Goal: Navigation & Orientation: Find specific page/section

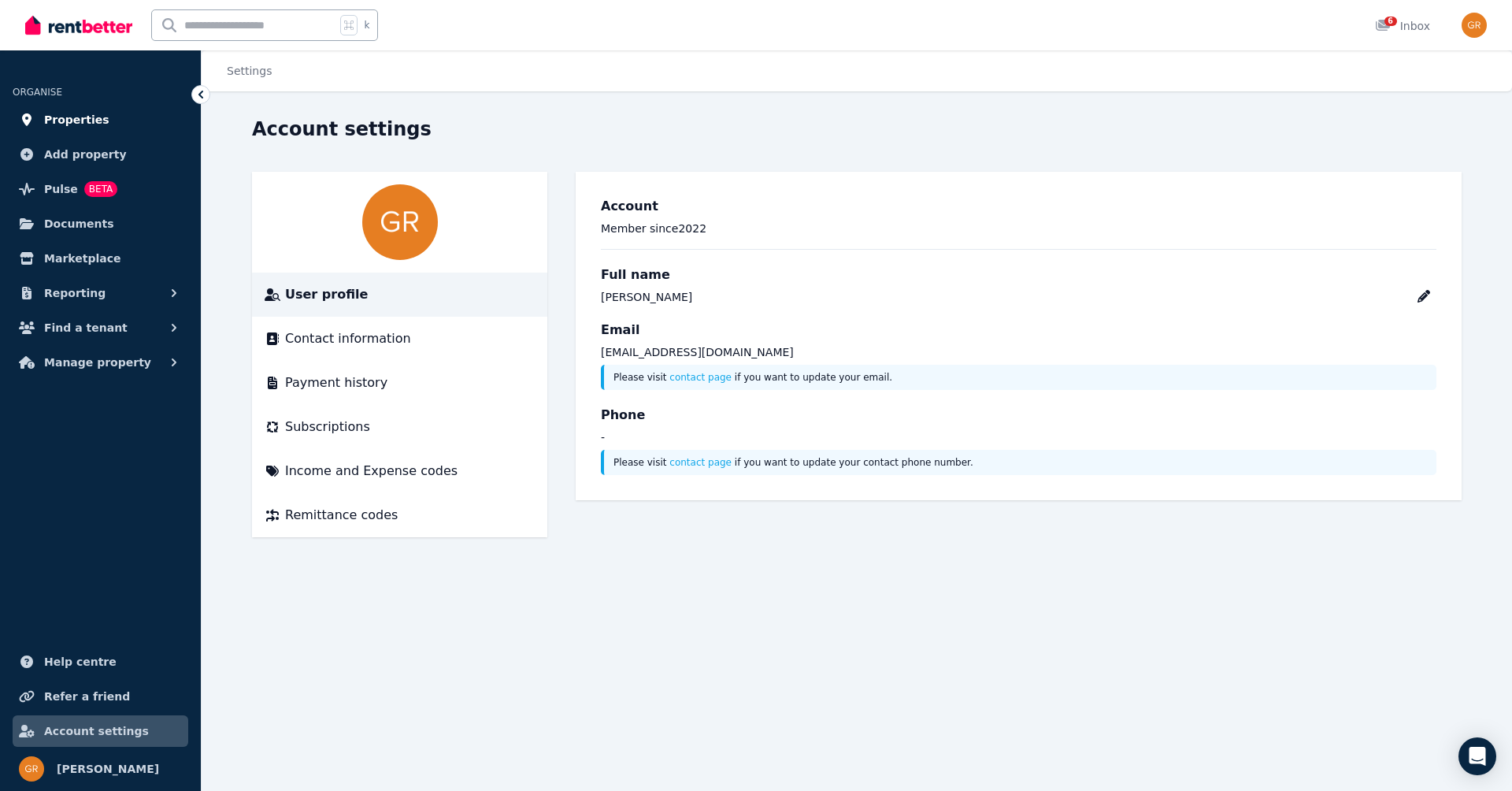
click at [67, 118] on span "Properties" at bounding box center [77, 120] width 66 height 19
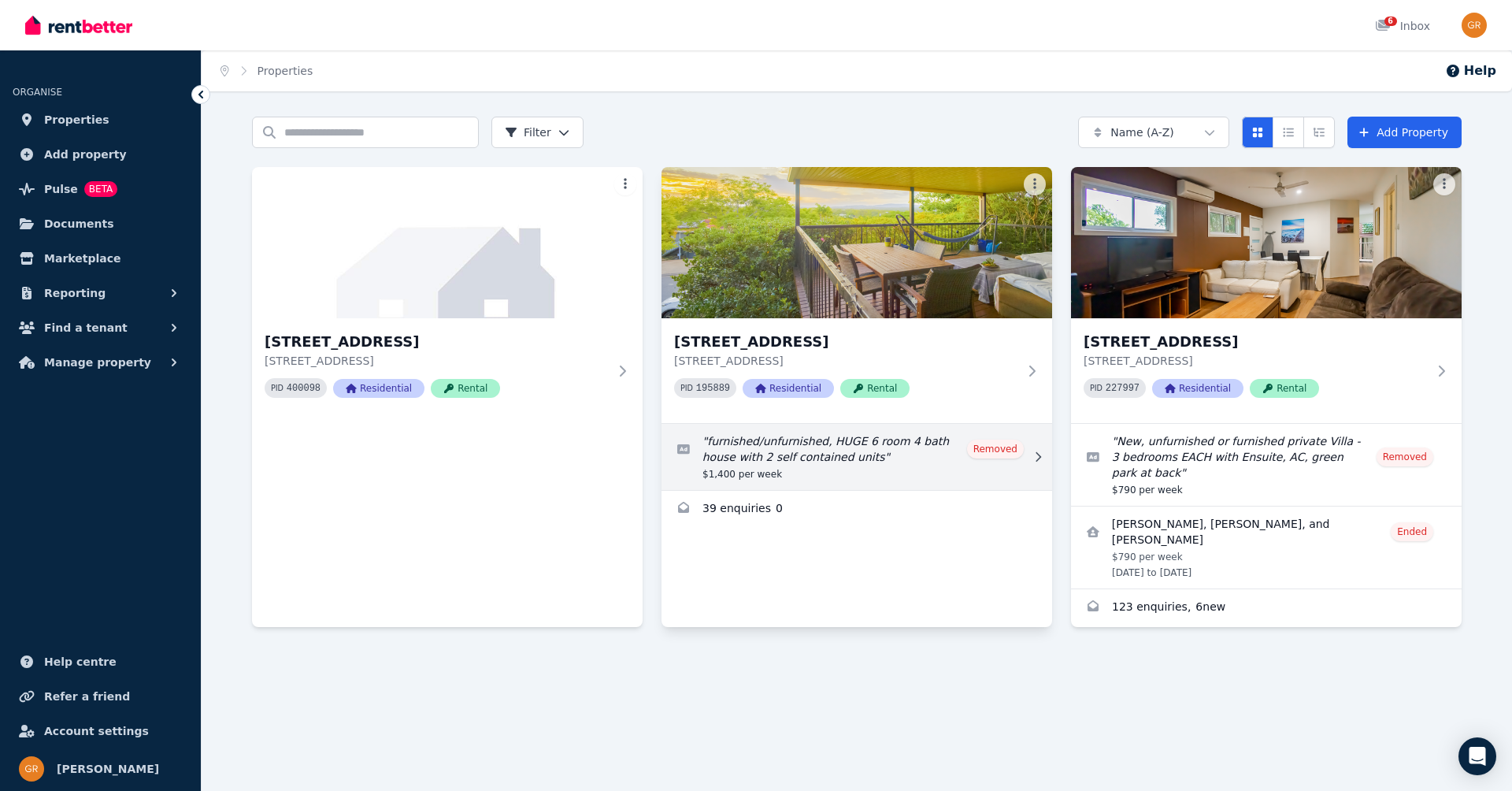
click at [766, 463] on link "Edit listing: furnished/unfurnished, HUGE 6 room 4 bath house with 2 self conta…" at bounding box center [857, 457] width 391 height 66
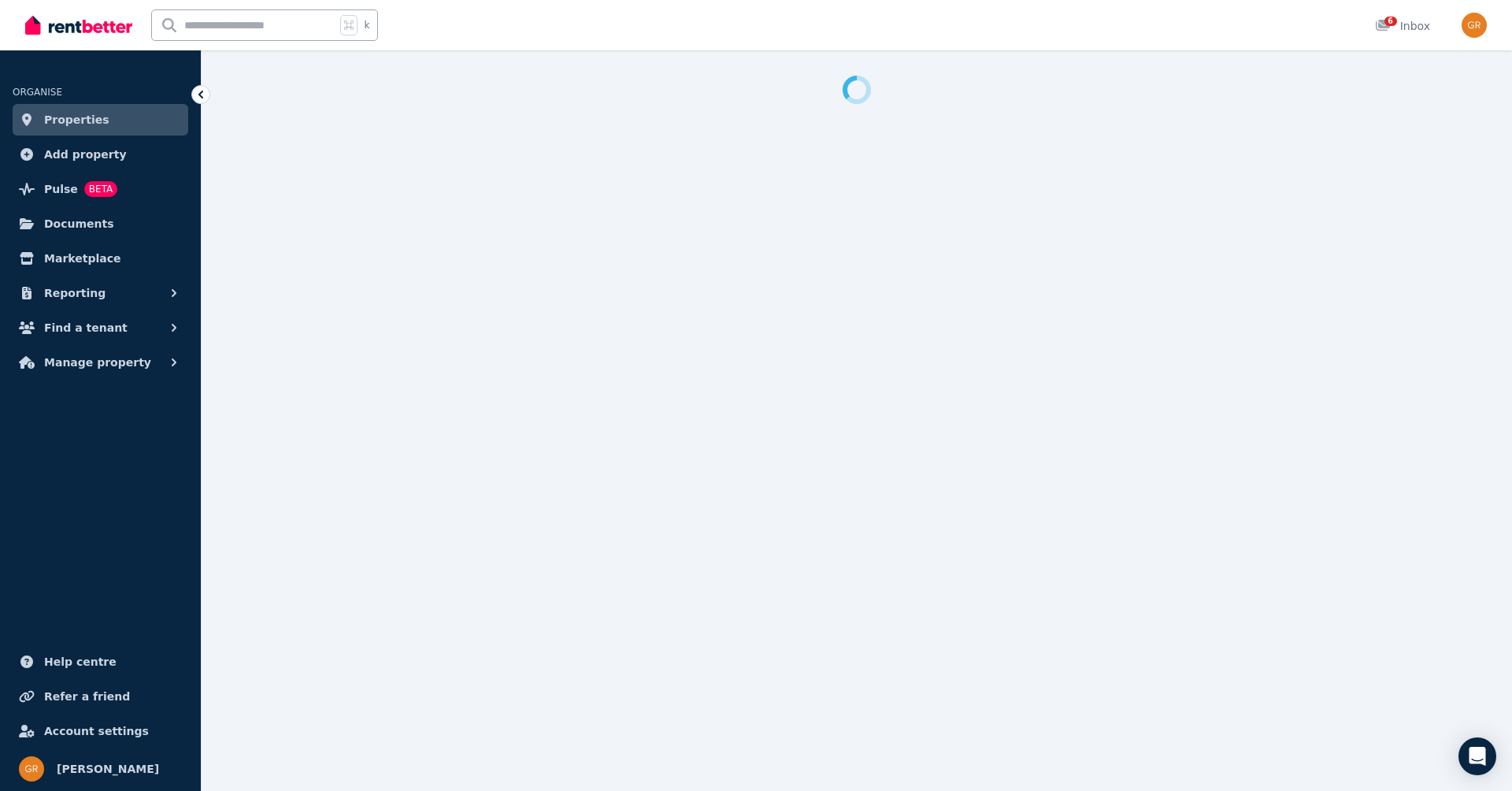
select select "**********"
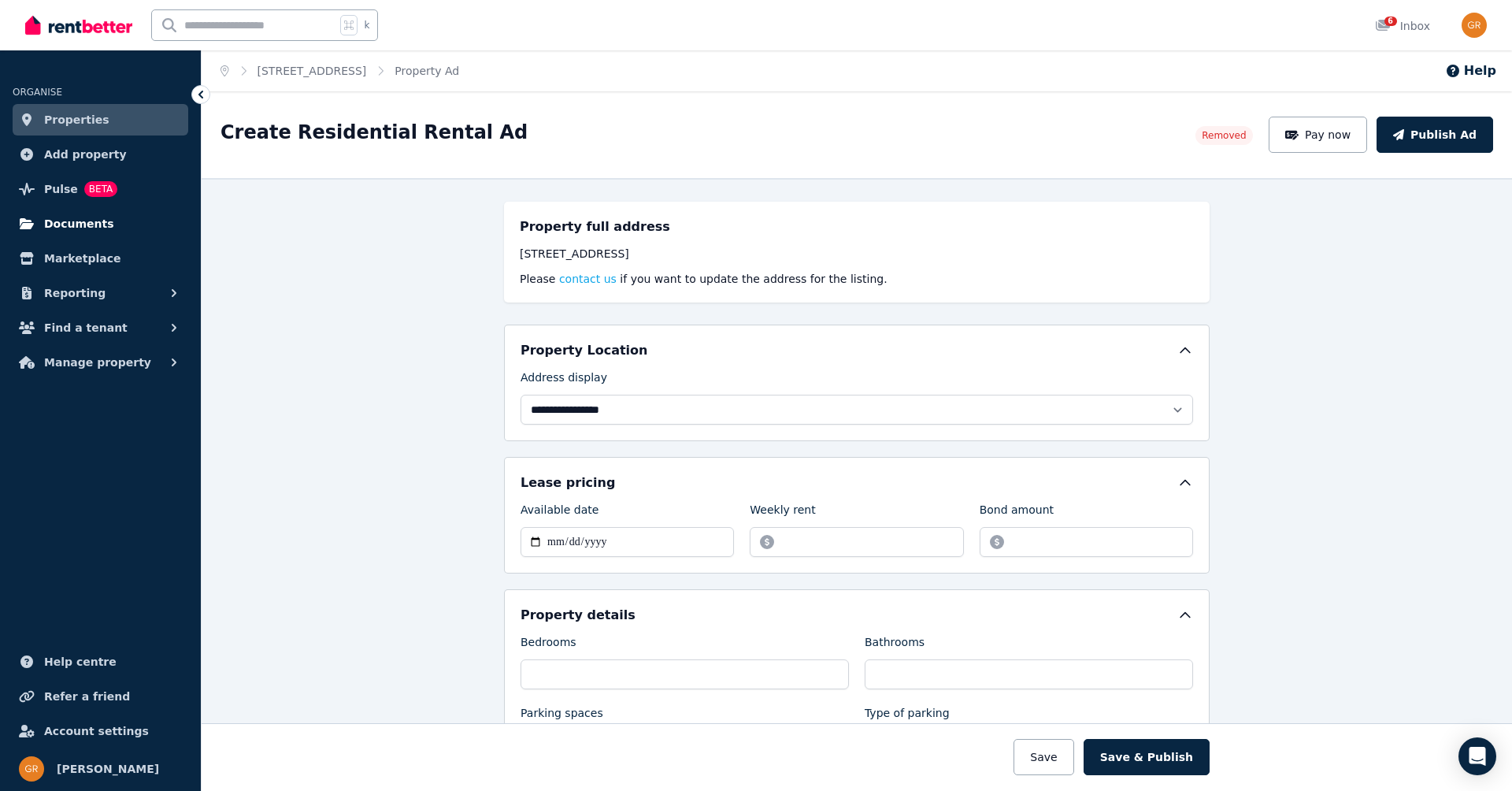
click at [68, 217] on span "Documents" at bounding box center [79, 224] width 70 height 19
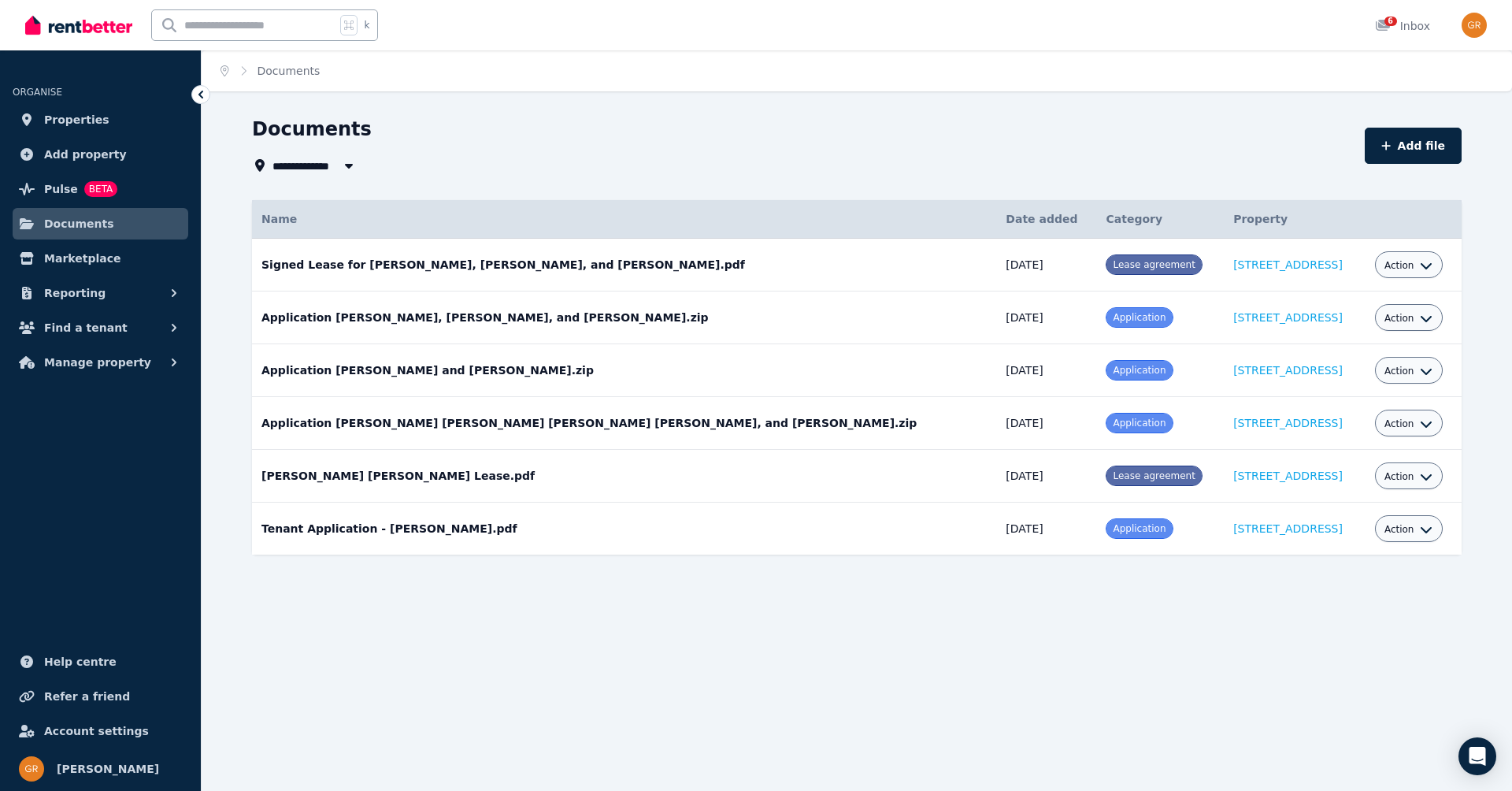
select select "**********"
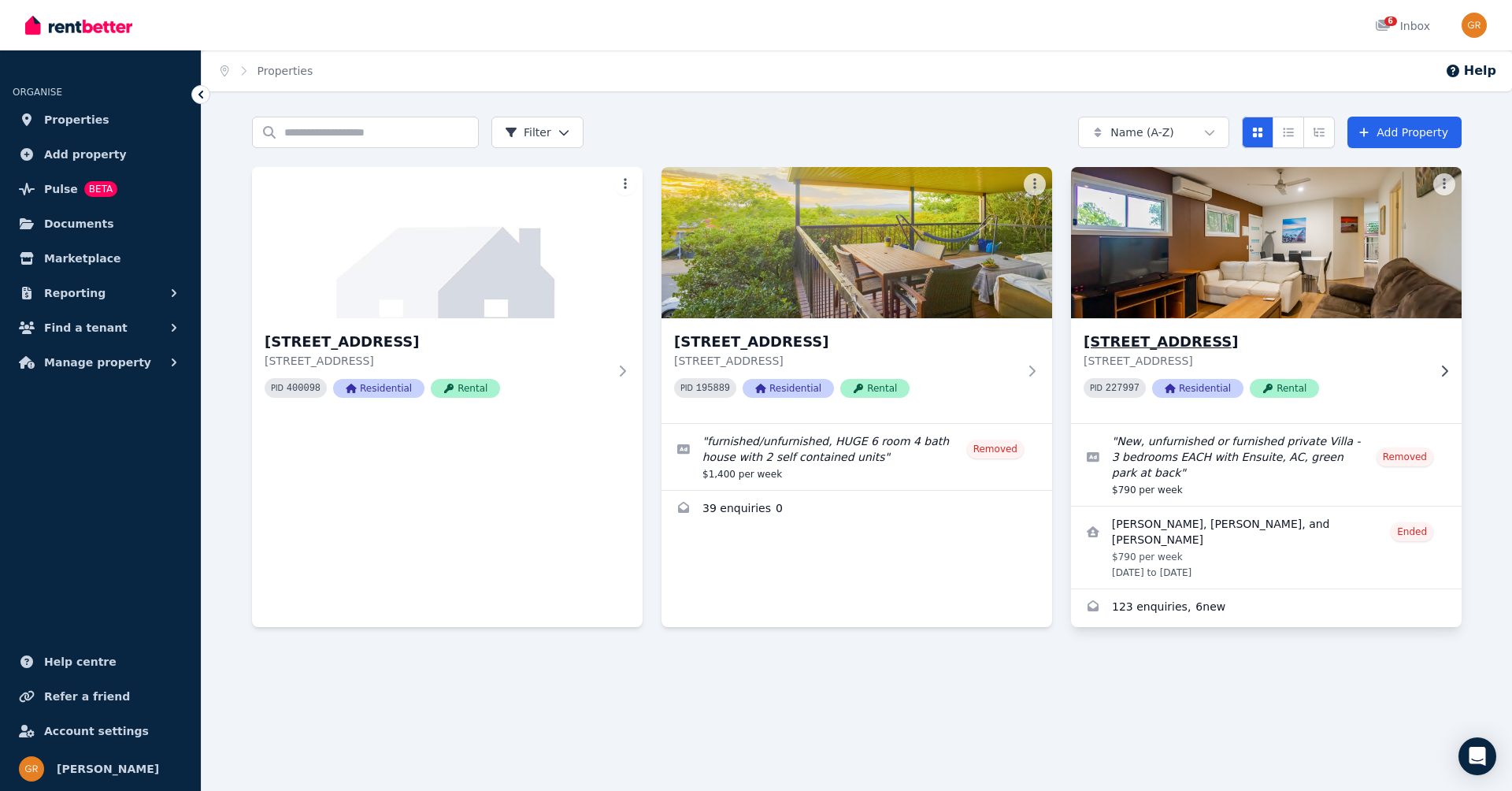
click at [1138, 343] on h3 "[STREET_ADDRESS]" at bounding box center [1255, 342] width 343 height 22
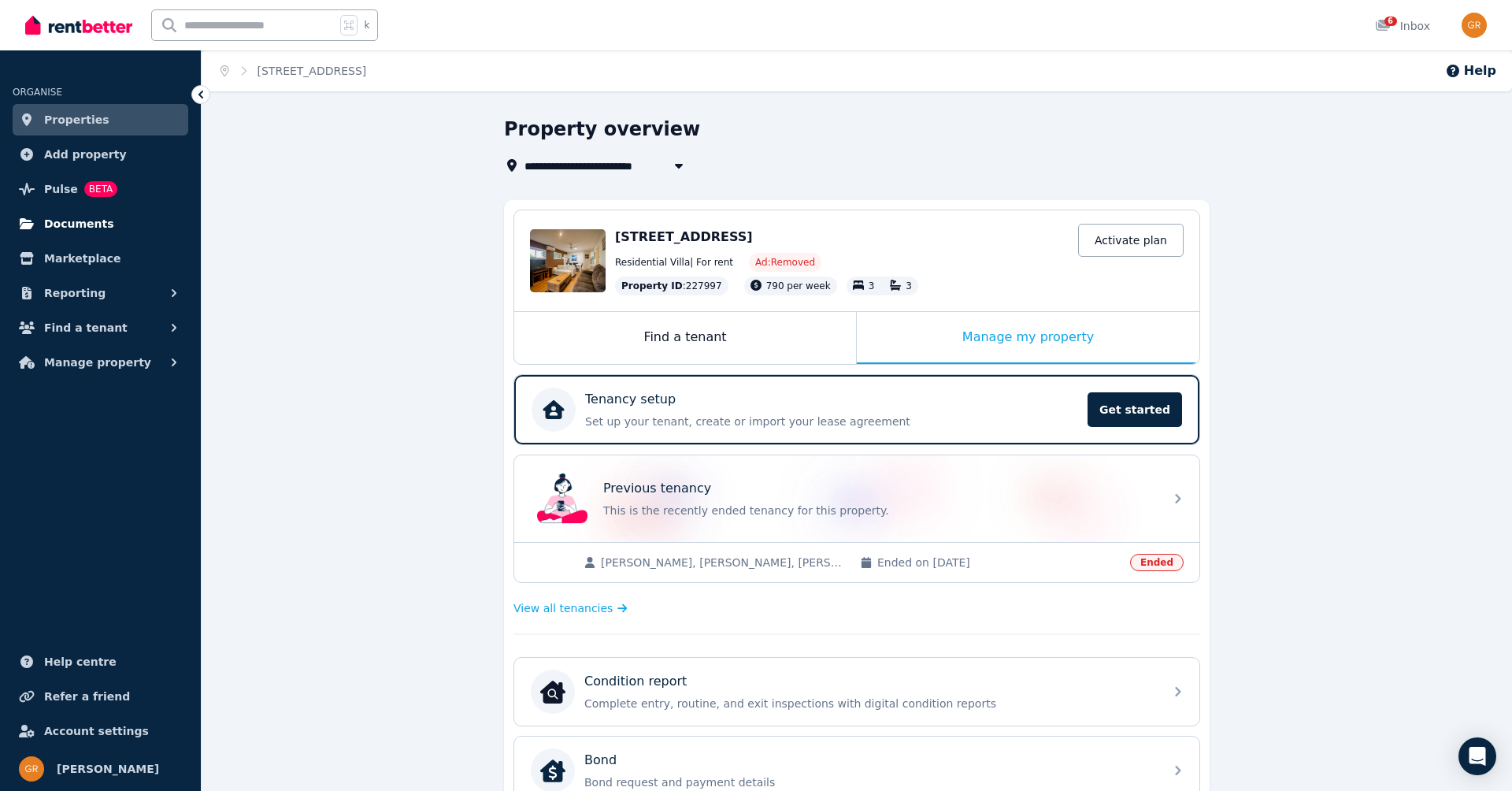
click at [80, 221] on span "Documents" at bounding box center [79, 224] width 70 height 19
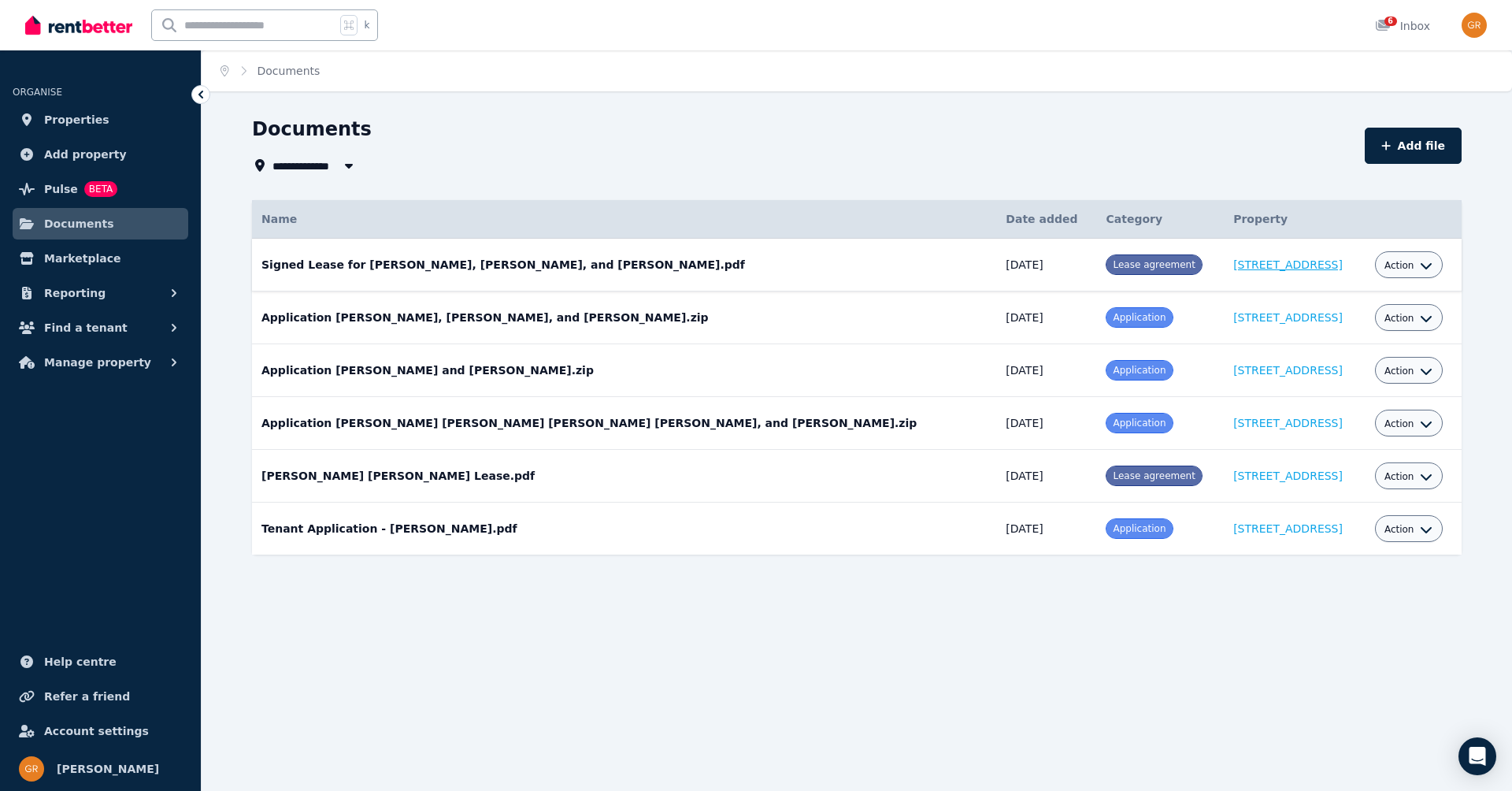
click at [1234, 267] on link "[STREET_ADDRESS]" at bounding box center [1288, 265] width 110 height 13
click at [388, 267] on td "Signed Lease for [PERSON_NAME], [PERSON_NAME], and [PERSON_NAME].pdf Date added…" at bounding box center [624, 265] width 744 height 53
click at [1421, 265] on icon "button" at bounding box center [1426, 266] width 13 height 13
click at [1336, 331] on link "View" at bounding box center [1360, 329] width 152 height 28
